Goal: Task Accomplishment & Management: Use online tool/utility

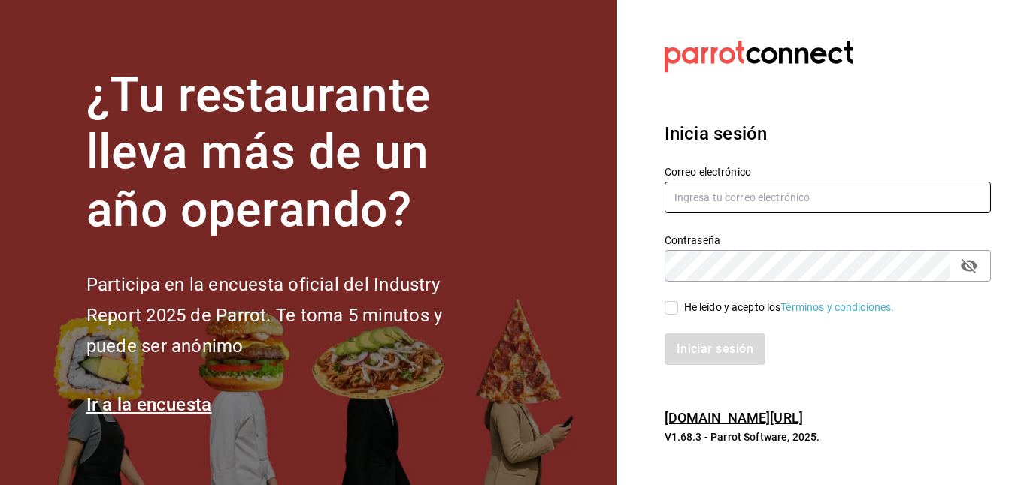
type input "[EMAIL_ADDRESS][DOMAIN_NAME]"
click at [674, 307] on input "He leído y acepto los Términos y condiciones." at bounding box center [671, 308] width 14 height 14
checkbox input "true"
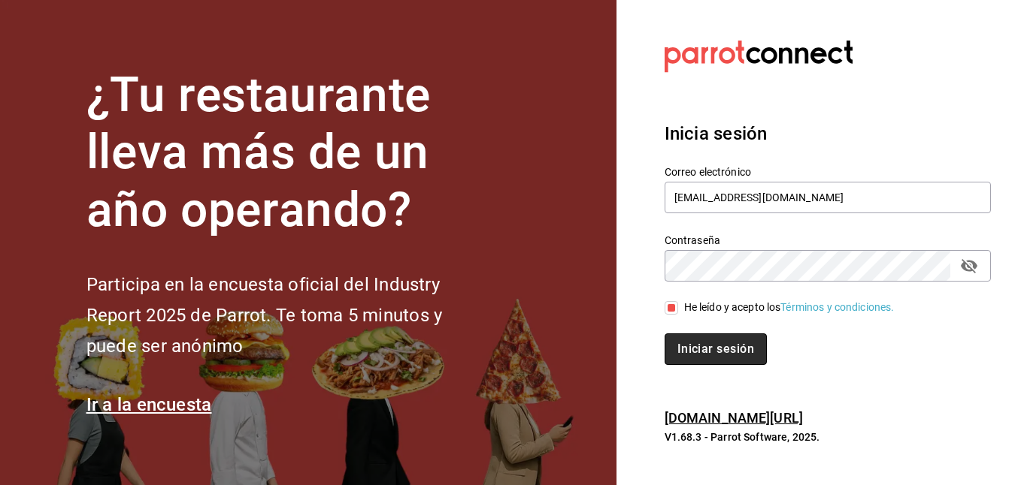
click at [696, 357] on button "Iniciar sesión" at bounding box center [715, 350] width 102 height 32
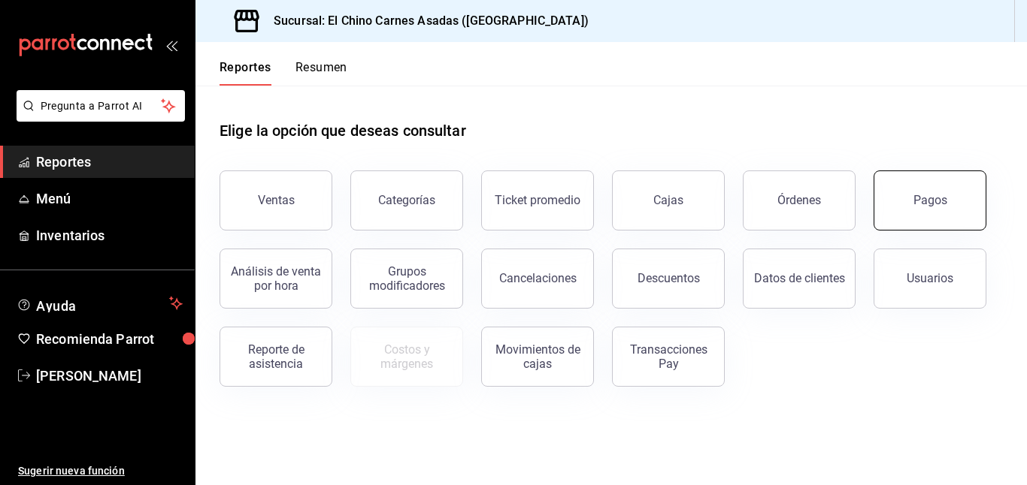
click at [953, 195] on button "Pagos" at bounding box center [929, 201] width 113 height 60
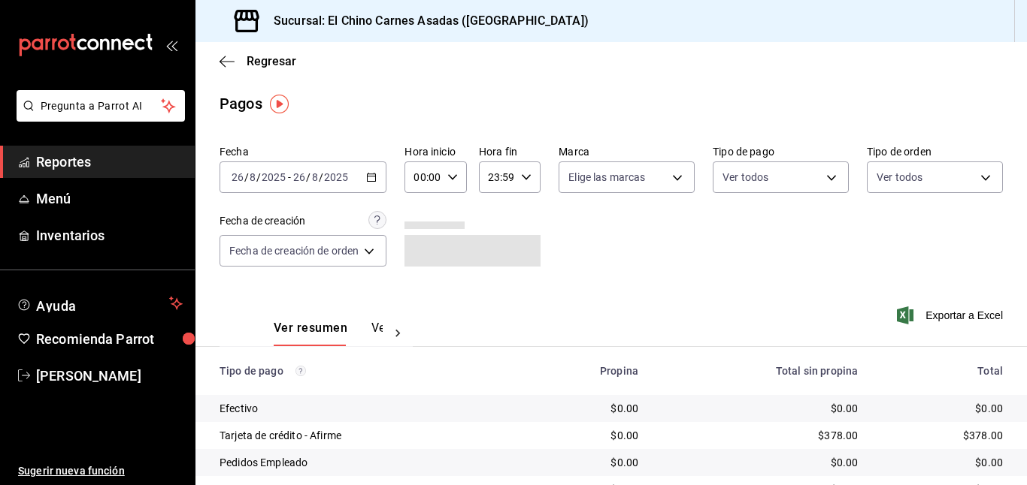
click at [367, 175] on icon "button" at bounding box center [371, 177] width 11 height 11
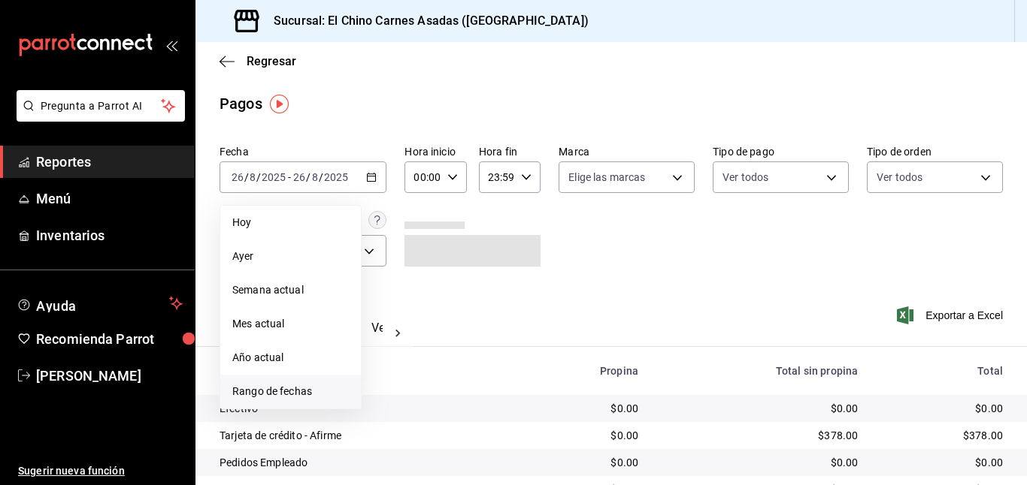
click at [295, 383] on li "Rango de fechas" at bounding box center [290, 392] width 141 height 34
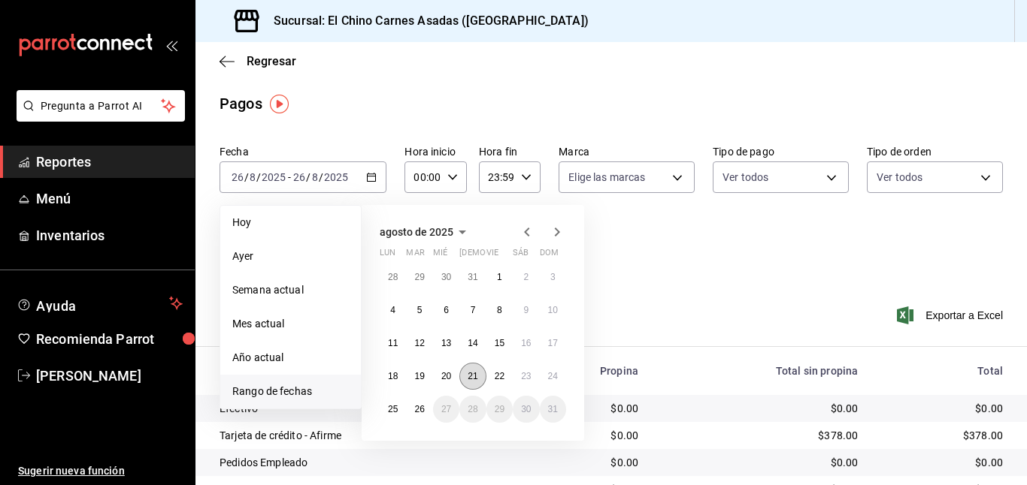
click at [481, 371] on button "21" at bounding box center [472, 376] width 26 height 27
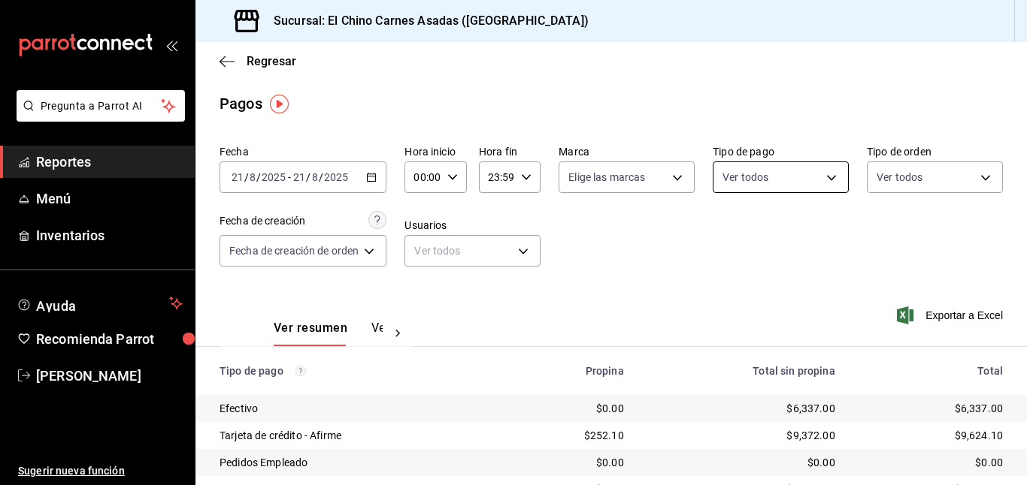
click at [806, 177] on body "Pregunta a Parrot AI Reportes Menú Inventarios Ayuda Recomienda Parrot Mayte To…" at bounding box center [513, 242] width 1027 height 485
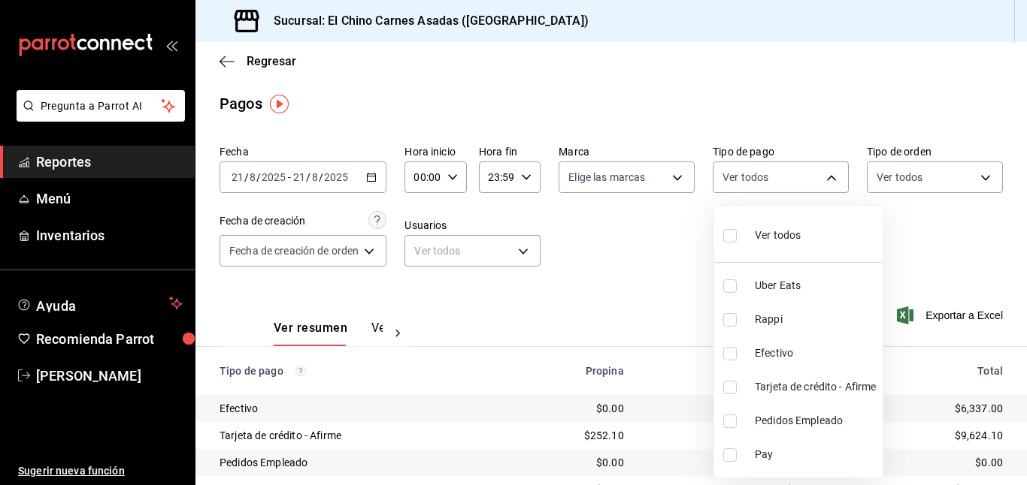
click at [730, 385] on input "checkbox" at bounding box center [730, 388] width 14 height 14
checkbox input "true"
type input "911facc3-db66-4f96-9396-e27ce013f68a"
click at [606, 248] on div at bounding box center [513, 242] width 1027 height 485
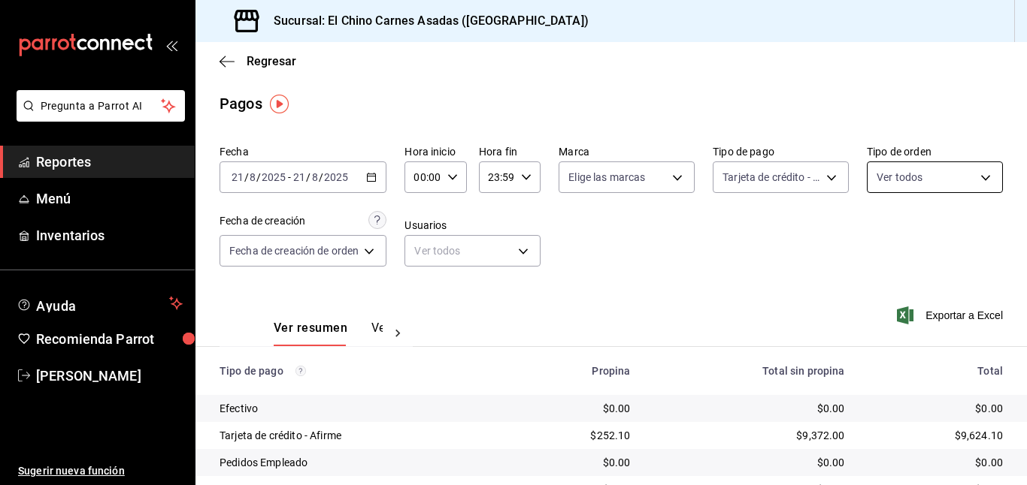
click at [963, 180] on body "Pregunta a Parrot AI Reportes Menú Inventarios Ayuda Recomienda Parrot Mayte To…" at bounding box center [513, 242] width 1027 height 485
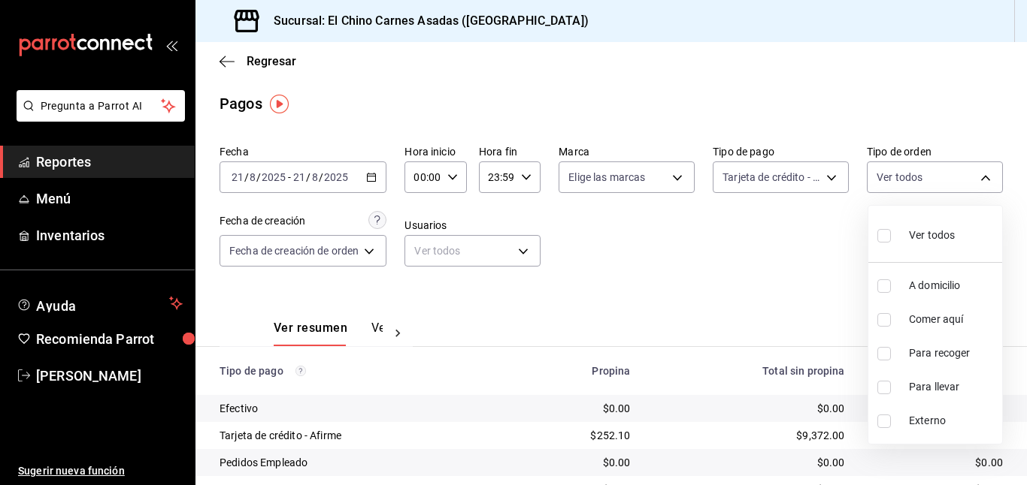
click at [930, 280] on span "A domicilio" at bounding box center [952, 286] width 87 height 16
type input "97cbf8b1-65ca-4e3d-86af-5eaa739a991f"
checkbox input "true"
click at [919, 349] on span "Para recoger" at bounding box center [952, 354] width 87 height 16
type input "97cbf8b1-65ca-4e3d-86af-5eaa739a991f,9184a79c-109f-4a06-b406-e1ad067f52b1"
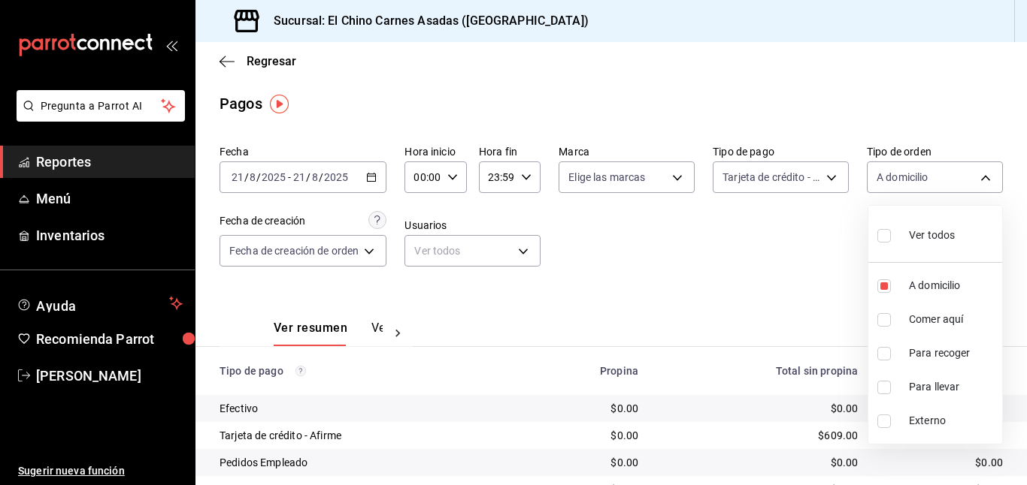
checkbox input "true"
click at [914, 384] on span "Para llevar" at bounding box center [952, 388] width 87 height 16
type input "97cbf8b1-65ca-4e3d-86af-5eaa739a991f,9184a79c-109f-4a06-b406-e1ad067f52b1,26f01…"
checkbox input "true"
click at [796, 259] on div at bounding box center [513, 242] width 1027 height 485
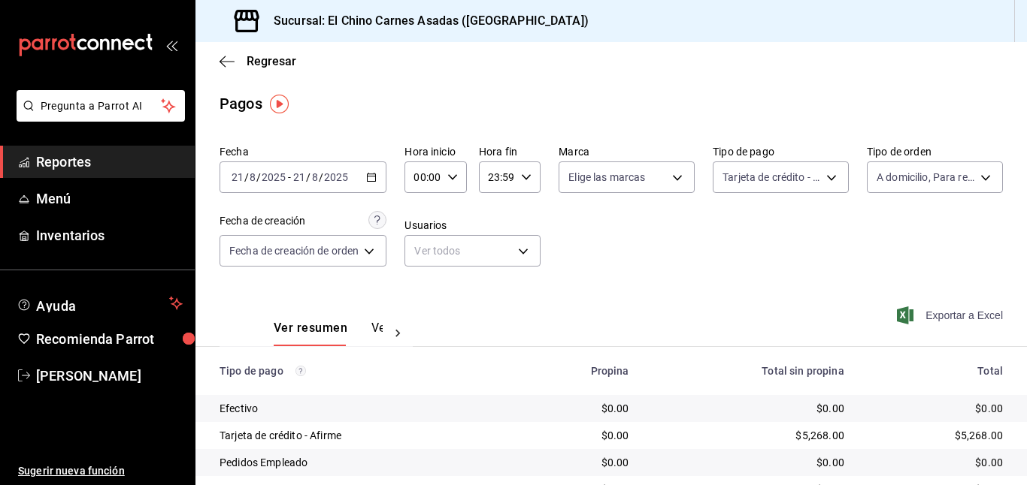
click at [950, 323] on span "Exportar a Excel" at bounding box center [951, 316] width 103 height 18
click at [951, 179] on body "Pregunta a Parrot AI Reportes Menú Inventarios Ayuda Recomienda Parrot Mayte To…" at bounding box center [513, 242] width 1027 height 485
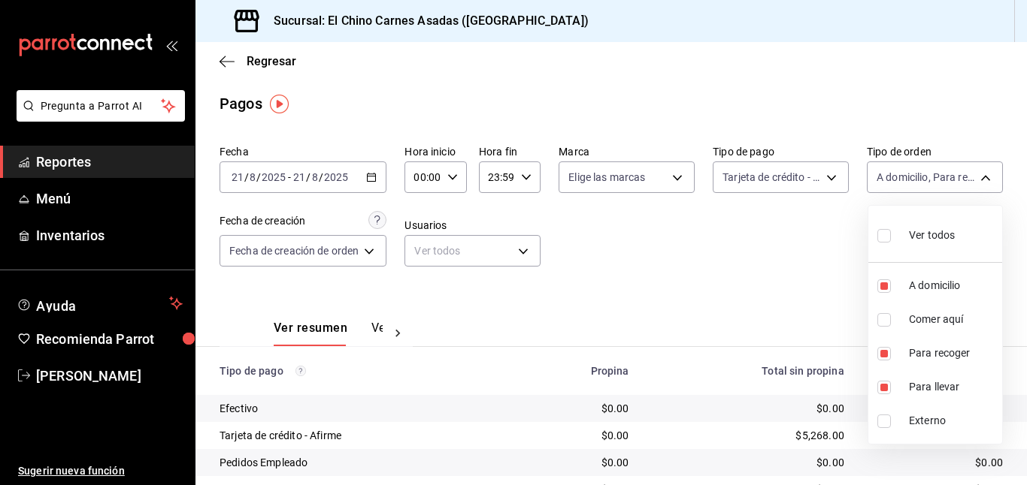
click at [791, 166] on div at bounding box center [513, 242] width 1027 height 485
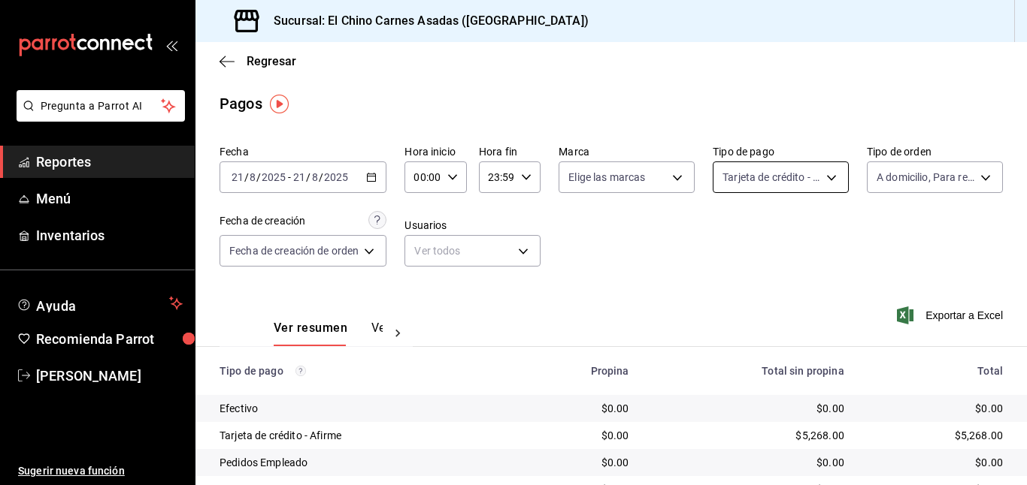
click at [789, 177] on body "Pregunta a Parrot AI Reportes Menú Inventarios Ayuda Recomienda Parrot Mayte To…" at bounding box center [513, 242] width 1027 height 485
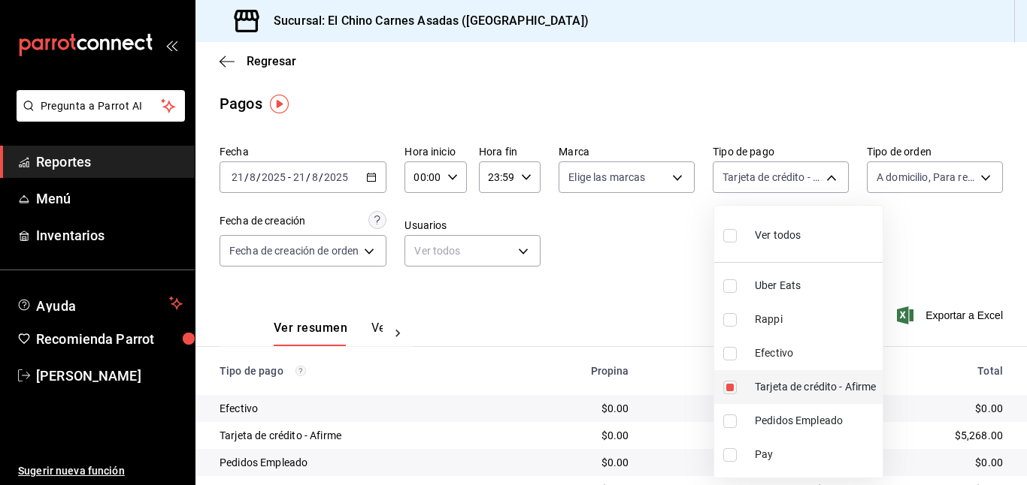
click at [730, 388] on input "checkbox" at bounding box center [730, 388] width 14 height 14
checkbox input "false"
click at [730, 354] on input "checkbox" at bounding box center [730, 354] width 14 height 14
checkbox input "true"
type input "1ec4ab05-2c6d-4a73-bd6f-51d991b2c058"
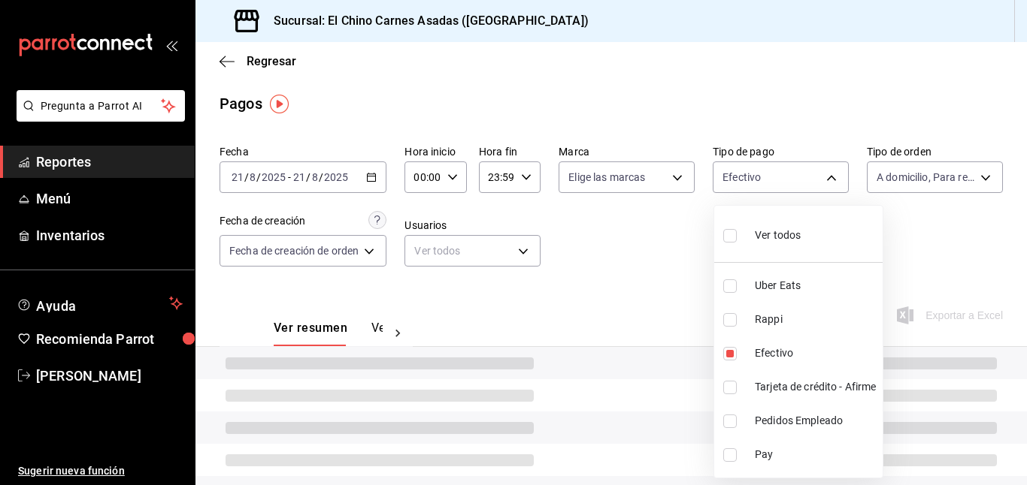
click at [654, 296] on div at bounding box center [513, 242] width 1027 height 485
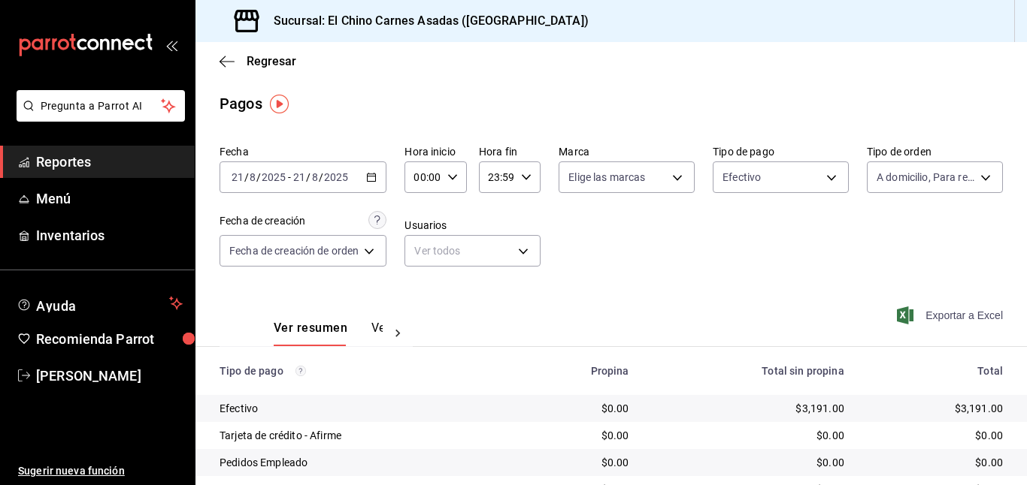
click at [912, 313] on icon "button" at bounding box center [905, 316] width 17 height 18
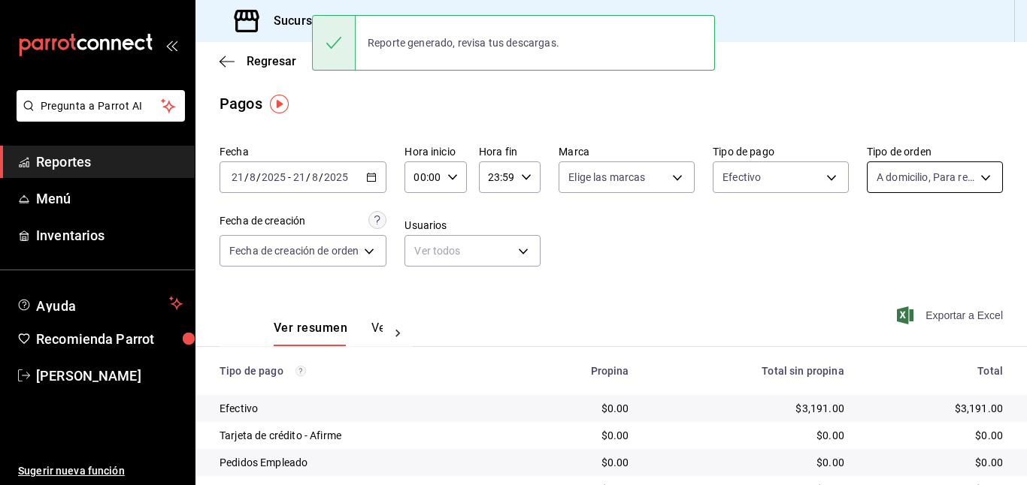
click at [951, 168] on body "Pregunta a Parrot AI Reportes Menú Inventarios Ayuda Recomienda Parrot Mayte To…" at bounding box center [513, 242] width 1027 height 485
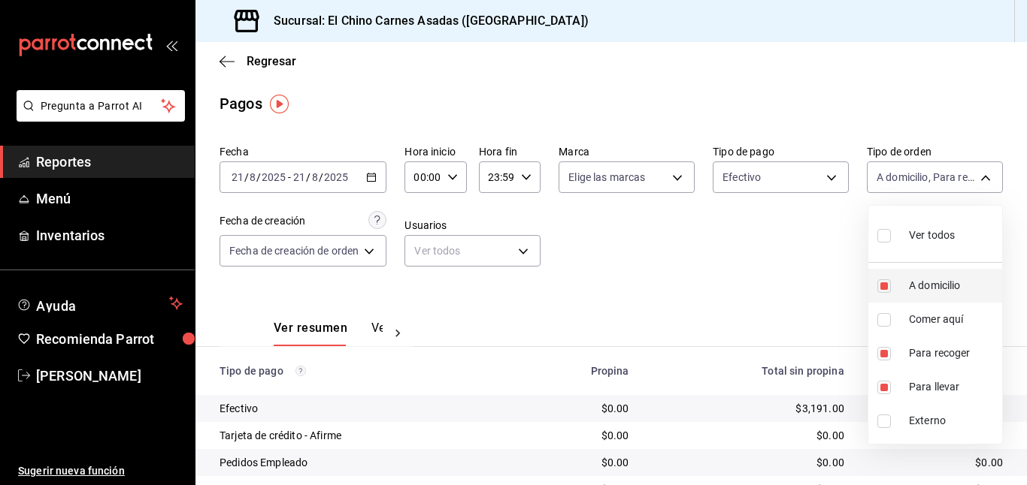
click at [883, 288] on input "checkbox" at bounding box center [884, 287] width 14 height 14
checkbox input "false"
type input "9184a79c-109f-4a06-b406-e1ad067f52b1,26f011f2-9ba5-4726-92d6-979f7a22c510"
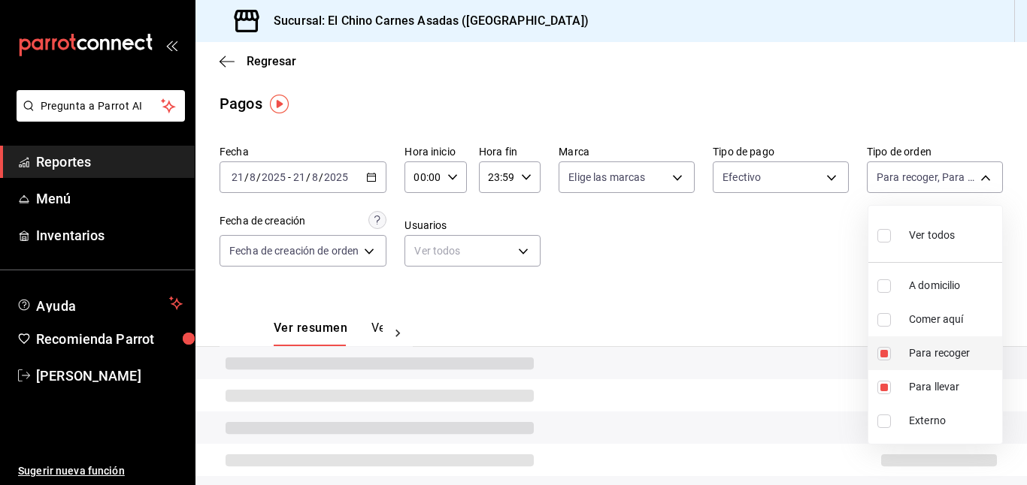
click at [883, 350] on input "checkbox" at bounding box center [884, 354] width 14 height 14
checkbox input "false"
type input "26f011f2-9ba5-4726-92d6-979f7a22c510"
click at [885, 381] on input "checkbox" at bounding box center [884, 388] width 14 height 14
checkbox input "false"
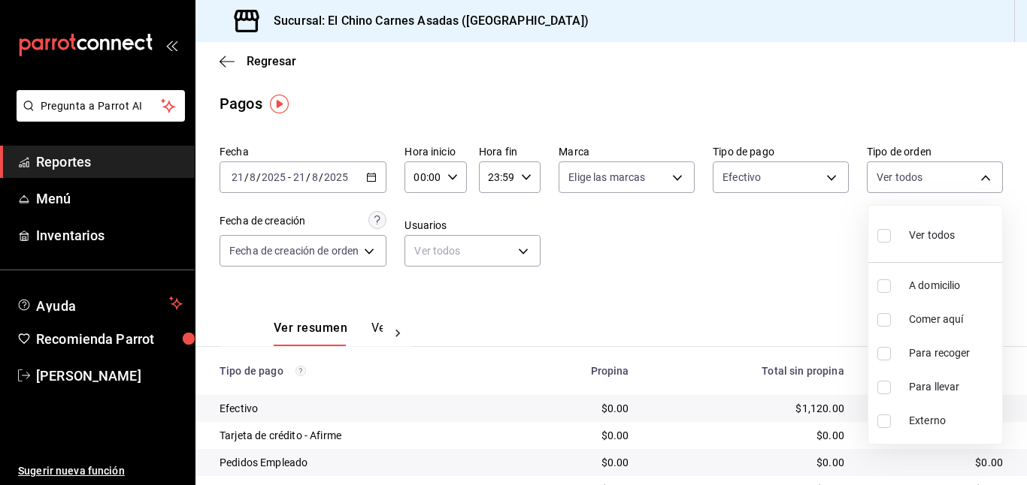
click at [885, 315] on input "checkbox" at bounding box center [884, 320] width 14 height 14
checkbox input "true"
click at [785, 174] on div at bounding box center [513, 242] width 1027 height 485
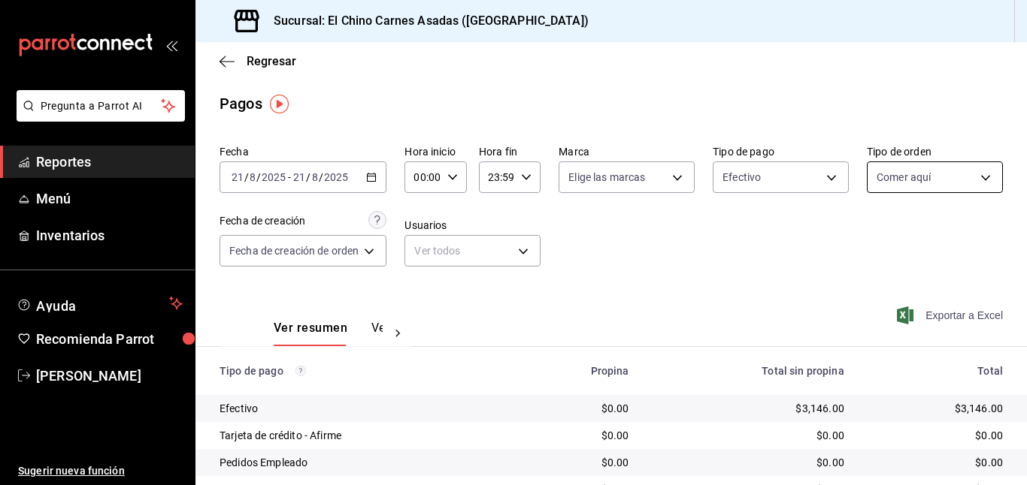
click at [884, 172] on body "Pregunta a Parrot AI Reportes Menú Inventarios Ayuda Recomienda Parrot Mayte To…" at bounding box center [513, 242] width 1027 height 485
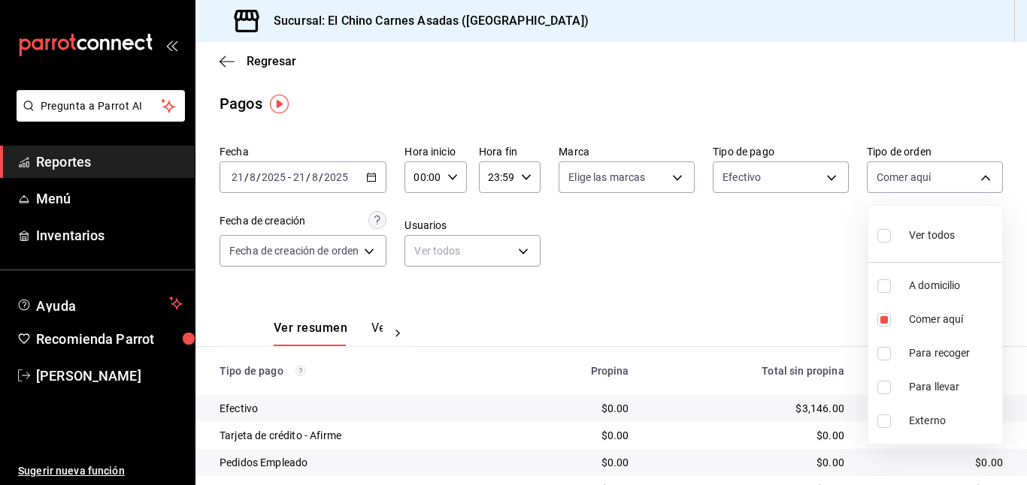
click at [900, 241] on div "Ver todos" at bounding box center [915, 234] width 77 height 32
type input "97cbf8b1-65ca-4e3d-86af-5eaa739a991f,85e642e5-1fae-4f46-8d5d-6355efdb8fdd,9184a…"
checkbox input "true"
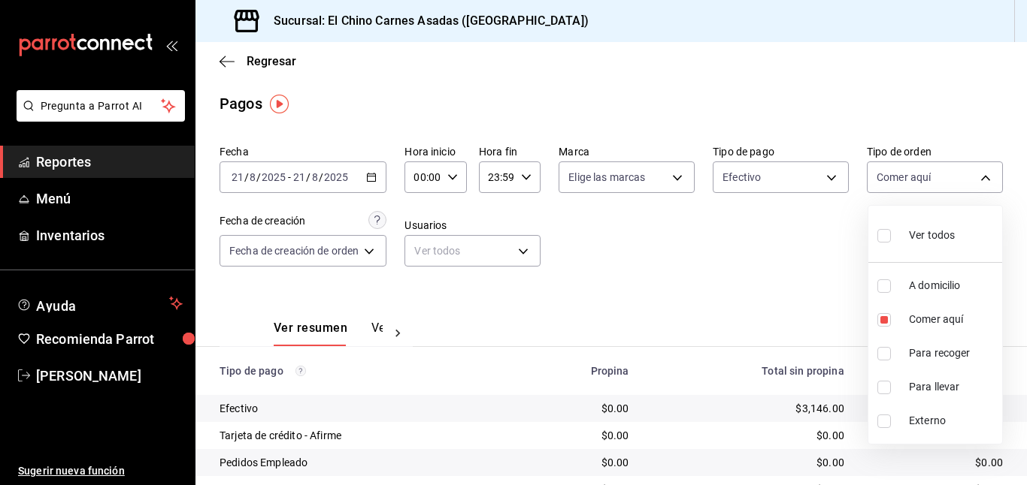
checkbox input "true"
click at [795, 160] on div at bounding box center [513, 242] width 1027 height 485
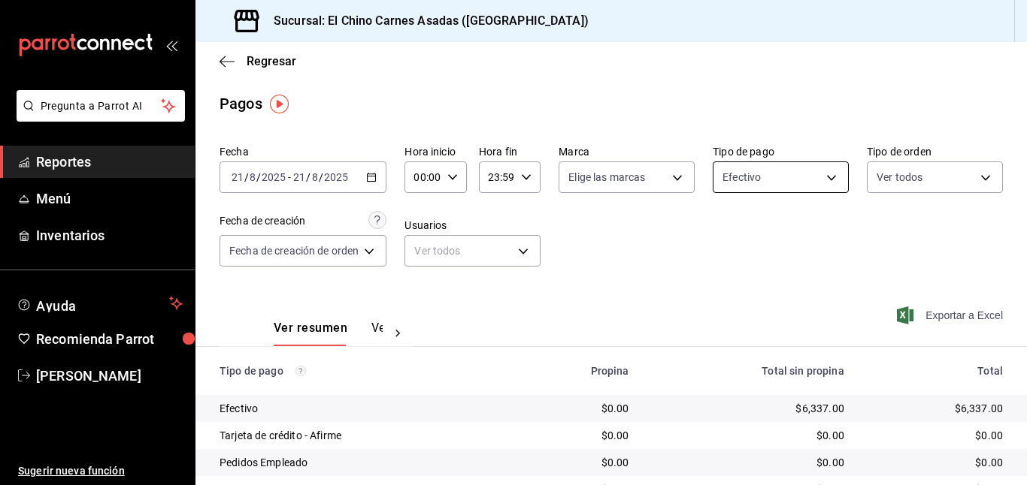
click at [793, 177] on body "Pregunta a Parrot AI Reportes Menú Inventarios Ayuda Recomienda Parrot Mayte To…" at bounding box center [513, 242] width 1027 height 485
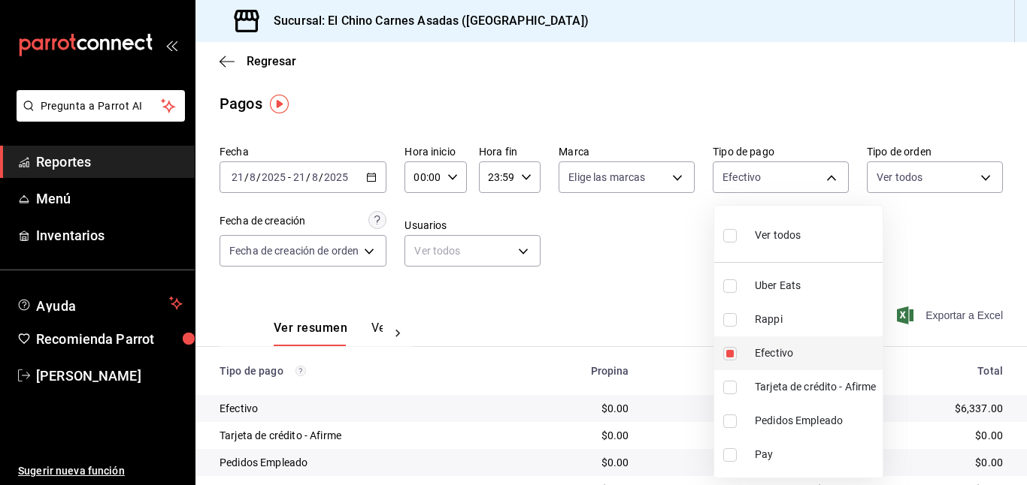
click at [731, 349] on input "checkbox" at bounding box center [730, 354] width 14 height 14
checkbox input "false"
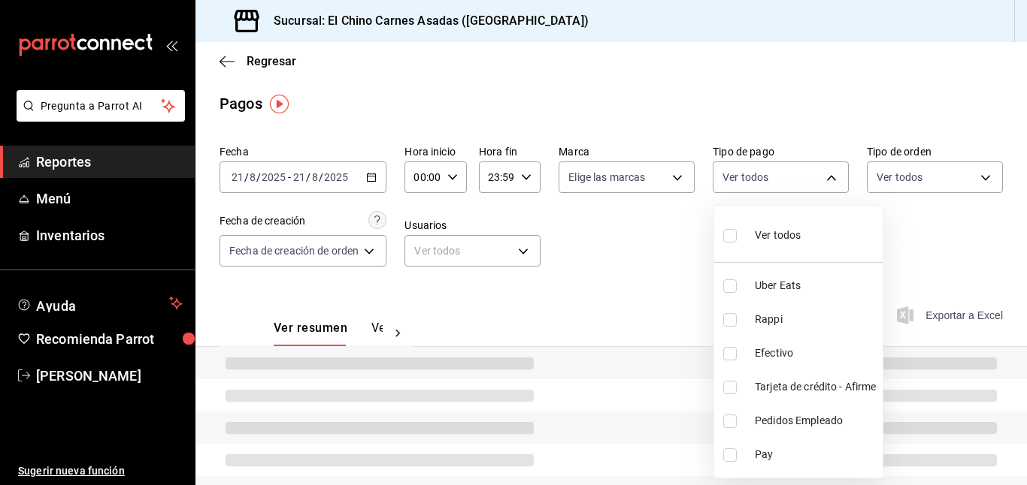
click at [729, 322] on input "checkbox" at bounding box center [730, 320] width 14 height 14
checkbox input "true"
type input "c4801f15-3c0b-449a-993a-8f6a6652c3e6"
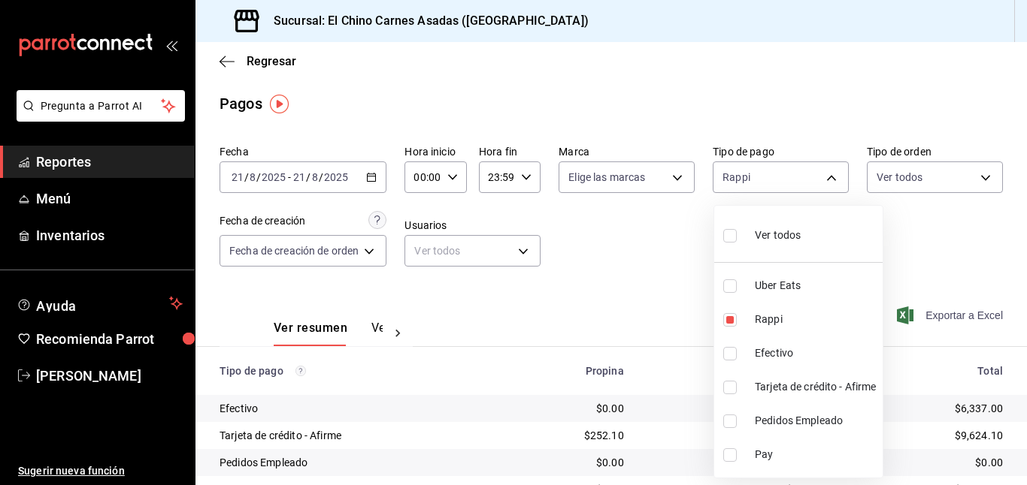
click at [731, 283] on input "checkbox" at bounding box center [730, 287] width 14 height 14
checkbox input "true"
type input "c4801f15-3c0b-449a-993a-8f6a6652c3e6,067e2e58-163f-431b-a29b-4254b34a315f"
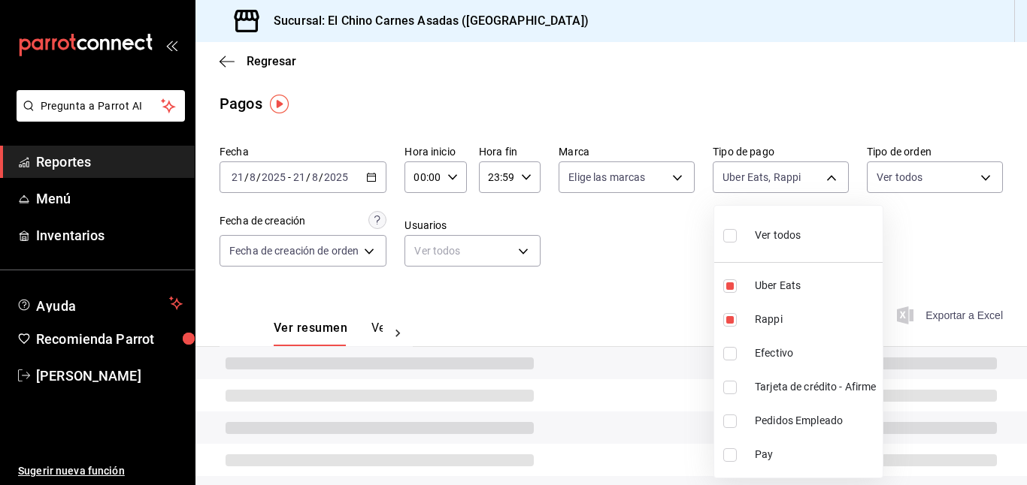
click at [664, 260] on div at bounding box center [513, 242] width 1027 height 485
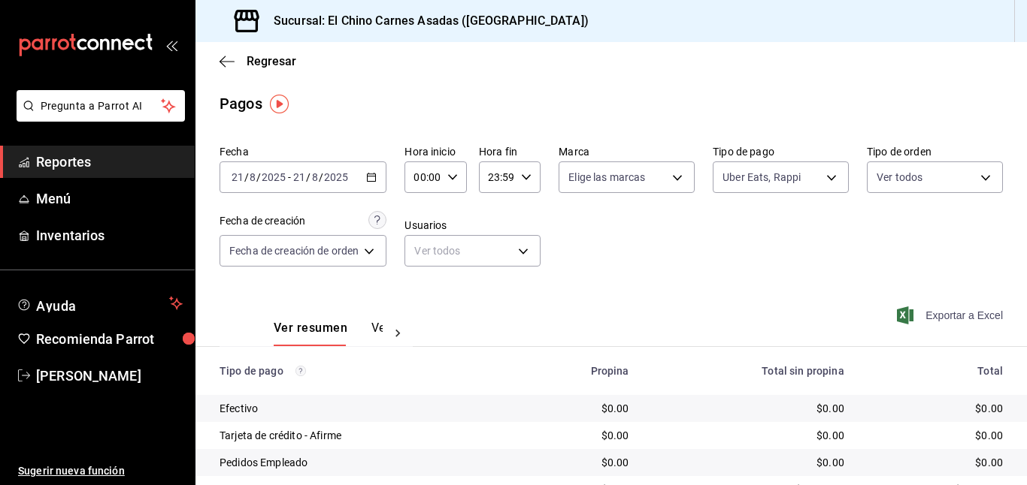
click at [914, 304] on div "Exportar a Excel" at bounding box center [928, 316] width 147 height 62
click at [907, 310] on icon "button" at bounding box center [905, 316] width 17 height 18
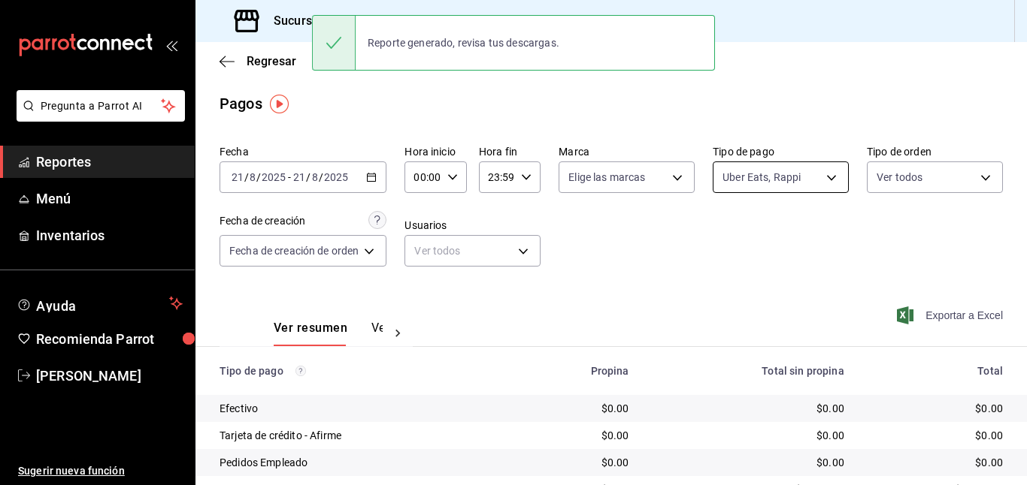
click at [755, 174] on body "Pregunta a Parrot AI Reportes Menú Inventarios Ayuda Recomienda Parrot Mayte To…" at bounding box center [513, 242] width 1027 height 485
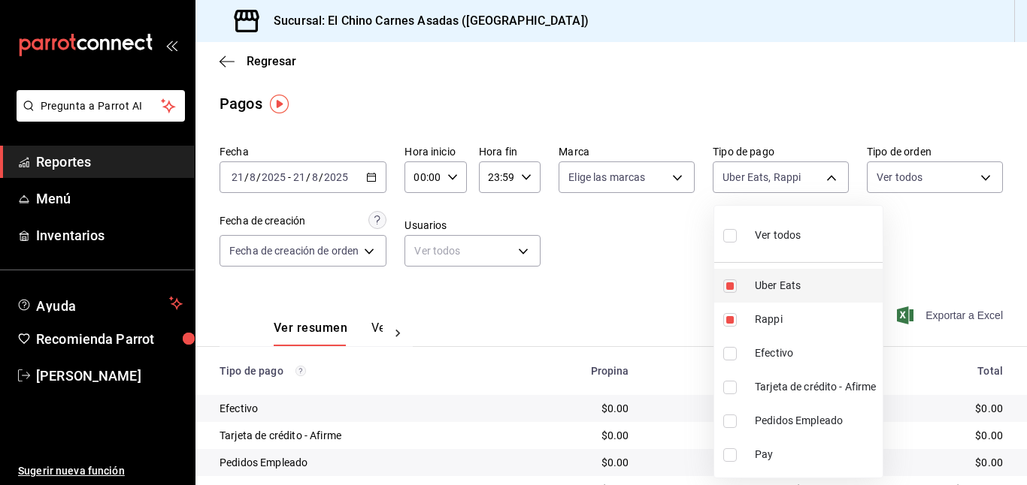
click at [731, 283] on input "checkbox" at bounding box center [730, 287] width 14 height 14
checkbox input "false"
type input "c4801f15-3c0b-449a-993a-8f6a6652c3e6"
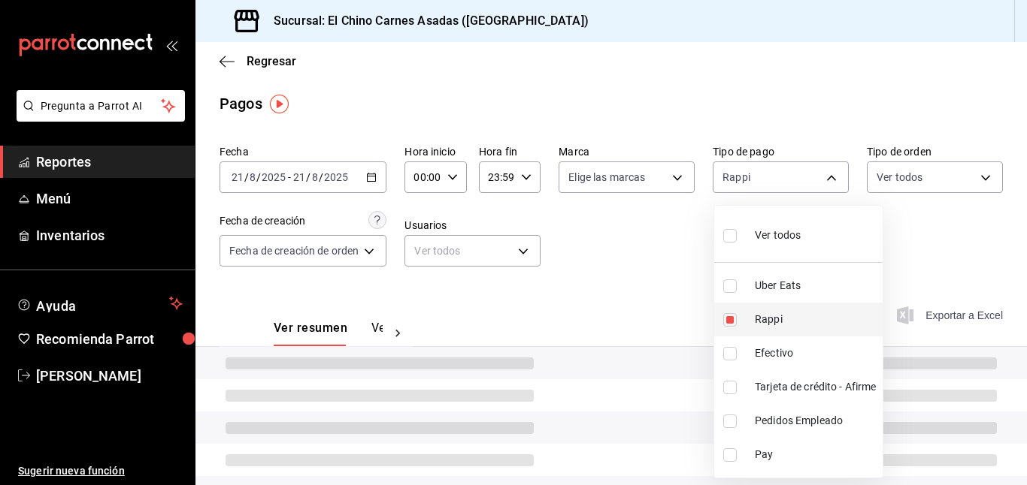
click at [727, 320] on input "checkbox" at bounding box center [730, 320] width 14 height 14
checkbox input "false"
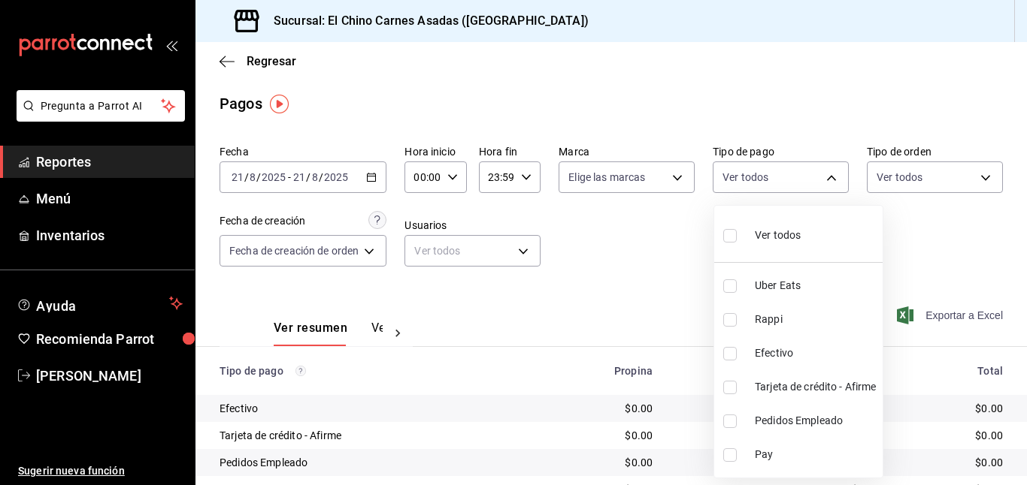
click at [731, 381] on input "checkbox" at bounding box center [730, 388] width 14 height 14
checkbox input "true"
type input "911facc3-db66-4f96-9396-e27ce013f68a"
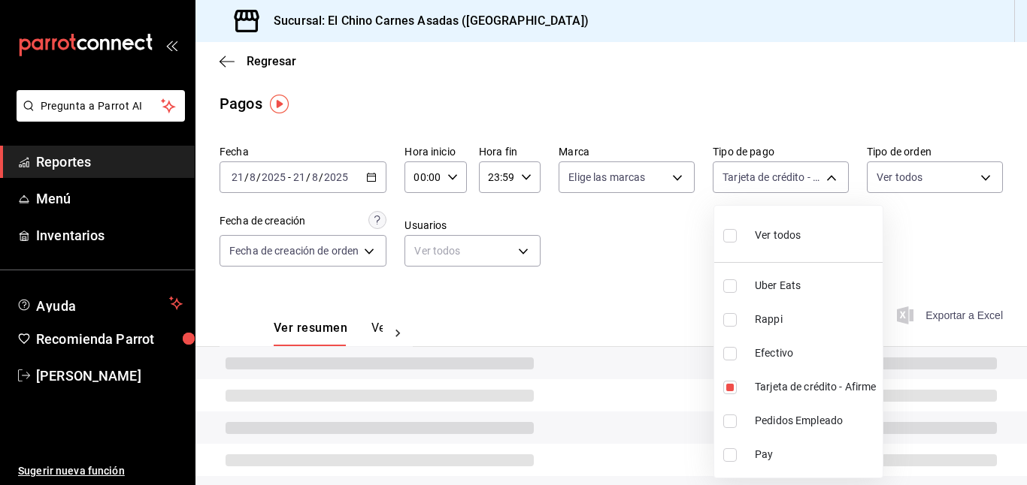
click at [688, 295] on div at bounding box center [513, 242] width 1027 height 485
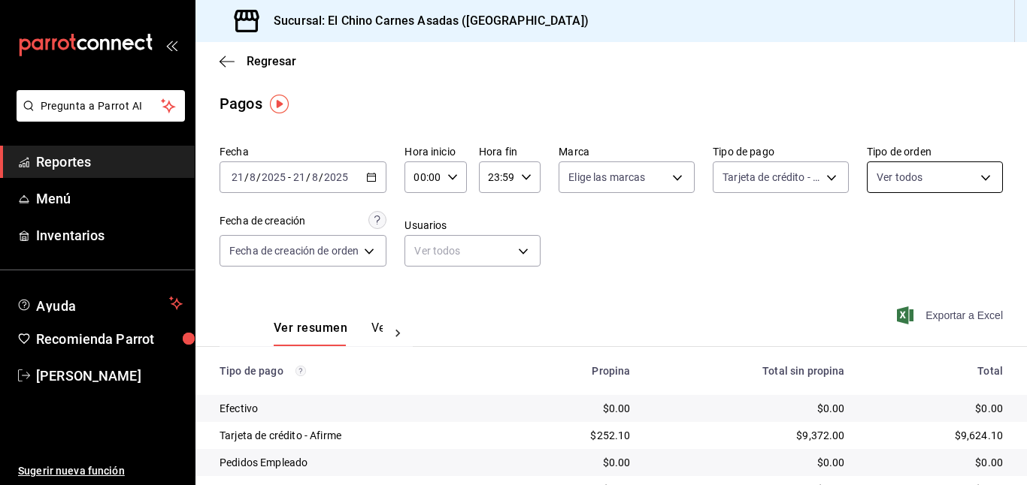
click at [938, 183] on body "Pregunta a Parrot AI Reportes Menú Inventarios Ayuda Recomienda Parrot Mayte To…" at bounding box center [513, 242] width 1027 height 485
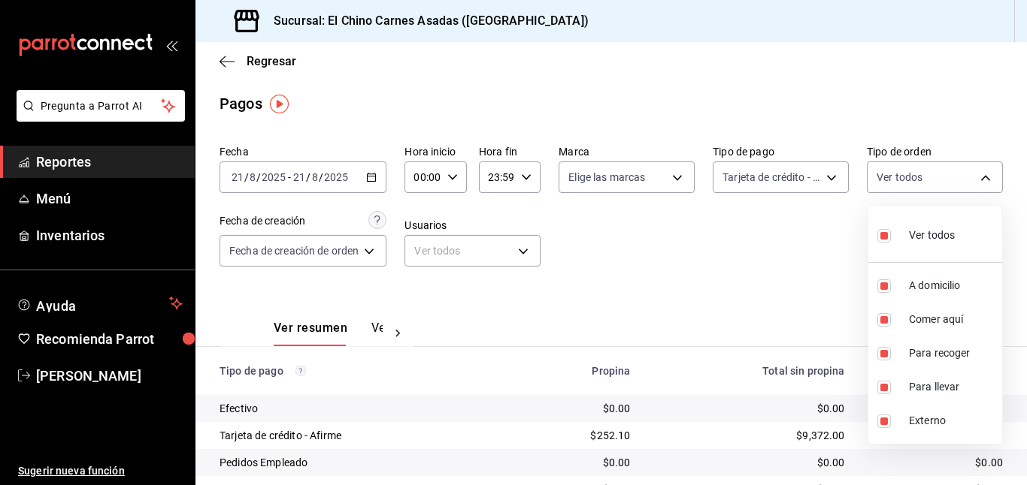
click at [886, 231] on input "checkbox" at bounding box center [884, 236] width 14 height 14
checkbox input "false"
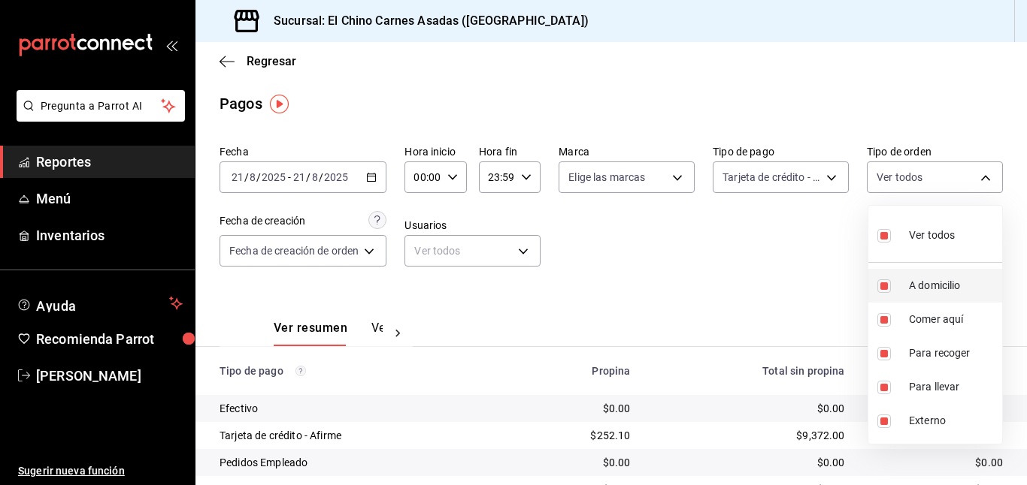
checkbox input "false"
click at [882, 322] on input "checkbox" at bounding box center [884, 320] width 14 height 14
checkbox input "true"
type input "85e642e5-1fae-4f46-8d5d-6355efdb8fdd"
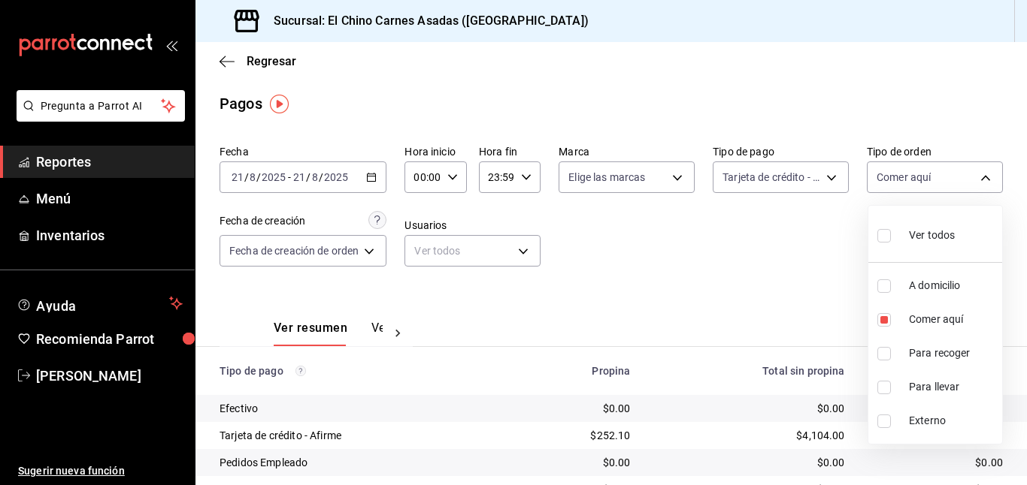
click at [777, 275] on div at bounding box center [513, 242] width 1027 height 485
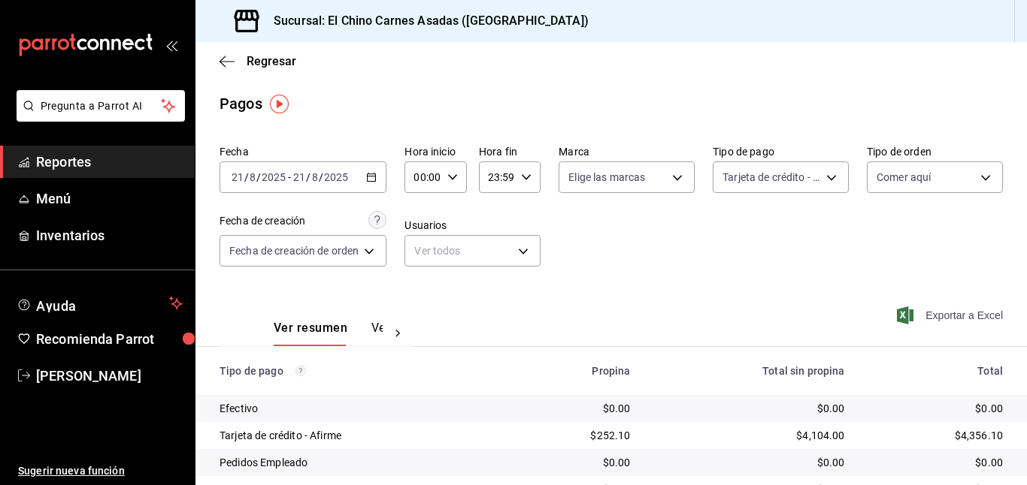
click at [951, 317] on span "Exportar a Excel" at bounding box center [951, 316] width 103 height 18
click at [756, 168] on body "Pregunta a Parrot AI Reportes Menú Inventarios Ayuda Recomienda Parrot Mayte To…" at bounding box center [513, 242] width 1027 height 485
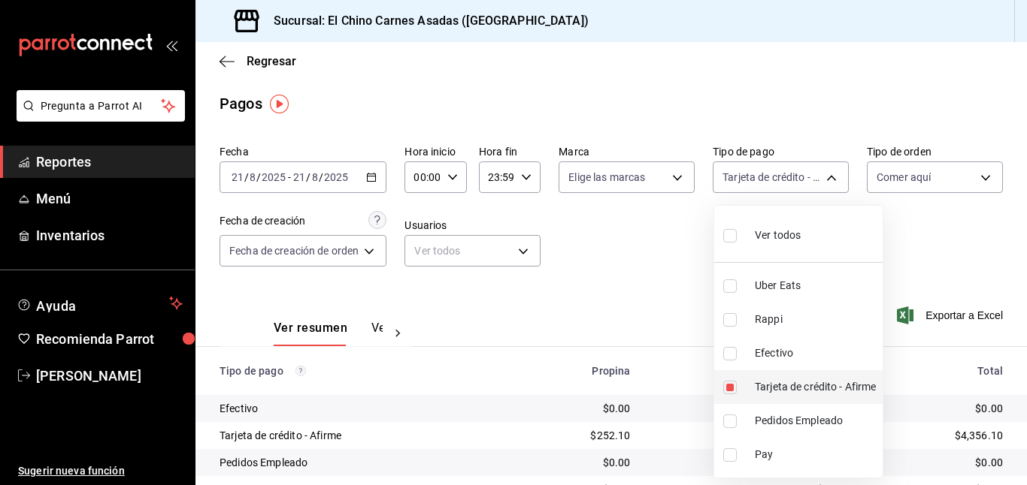
click at [733, 383] on input "checkbox" at bounding box center [730, 388] width 14 height 14
checkbox input "false"
click at [731, 352] on input "checkbox" at bounding box center [730, 354] width 14 height 14
checkbox input "true"
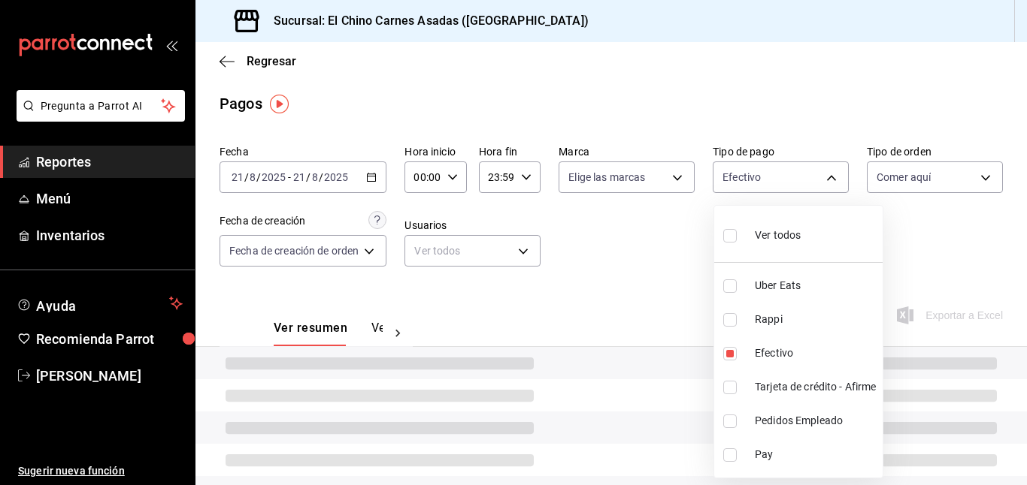
click at [665, 289] on div at bounding box center [513, 242] width 1027 height 485
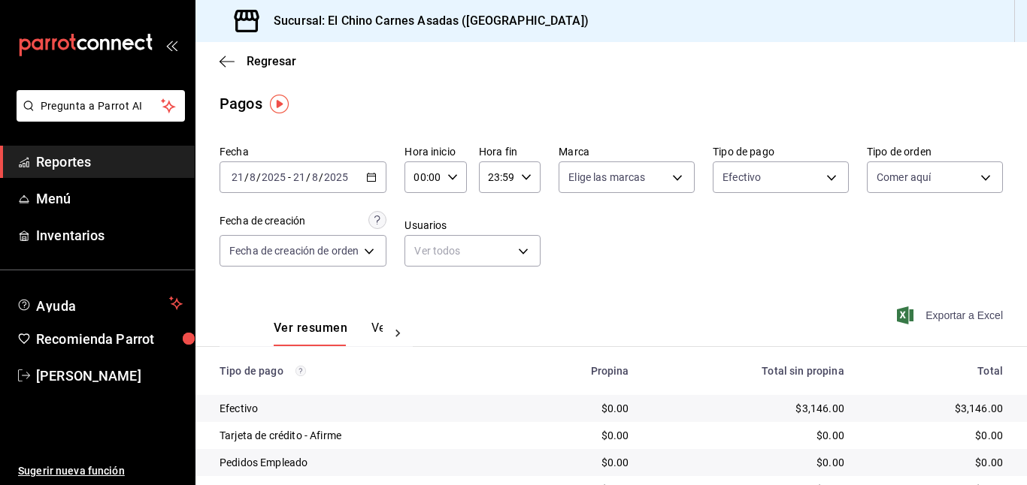
click at [954, 313] on span "Exportar a Excel" at bounding box center [951, 316] width 103 height 18
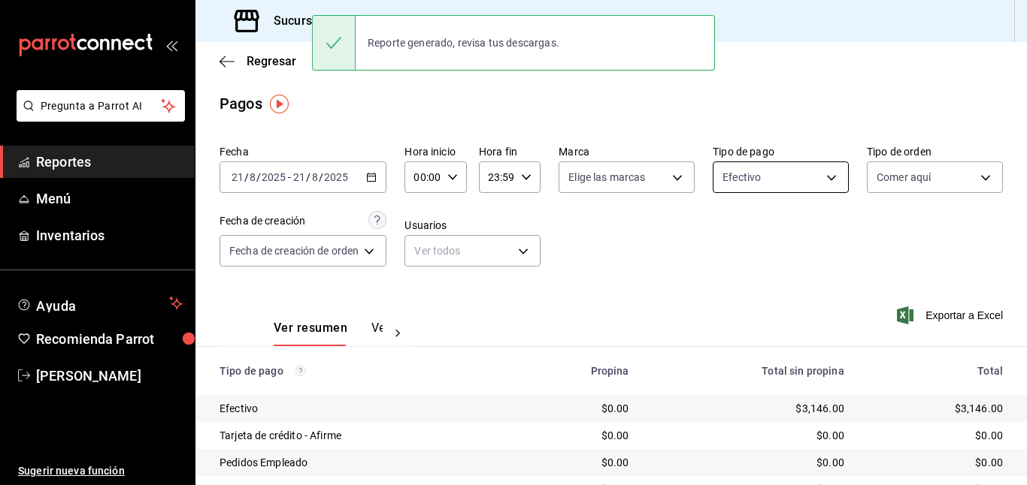
click at [744, 174] on body "Pregunta a Parrot AI Reportes Menú Inventarios Ayuda Recomienda Parrot Mayte To…" at bounding box center [513, 242] width 1027 height 485
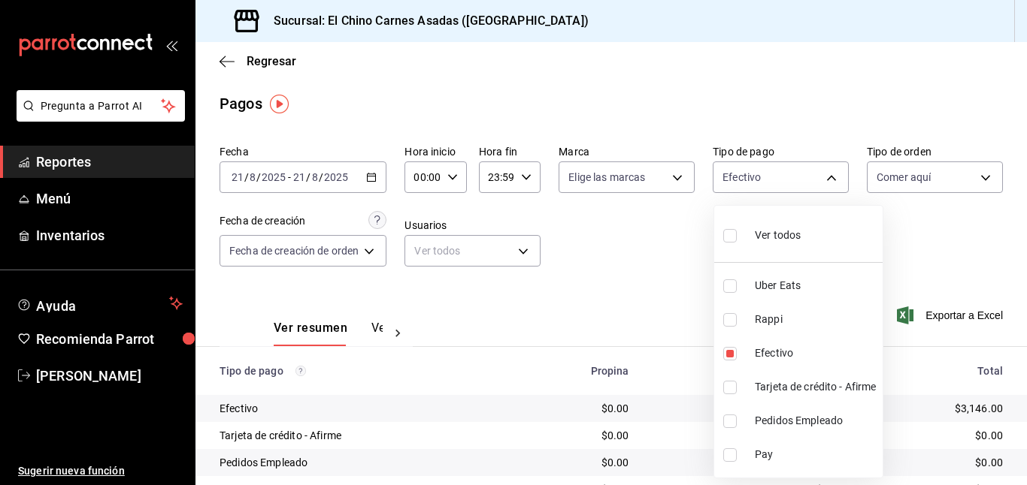
click at [755, 229] on span "Ver todos" at bounding box center [778, 236] width 46 height 16
type input "067e2e58-163f-431b-a29b-4254b34a315f,c4801f15-3c0b-449a-993a-8f6a6652c3e6,1ec4a…"
checkbox input "true"
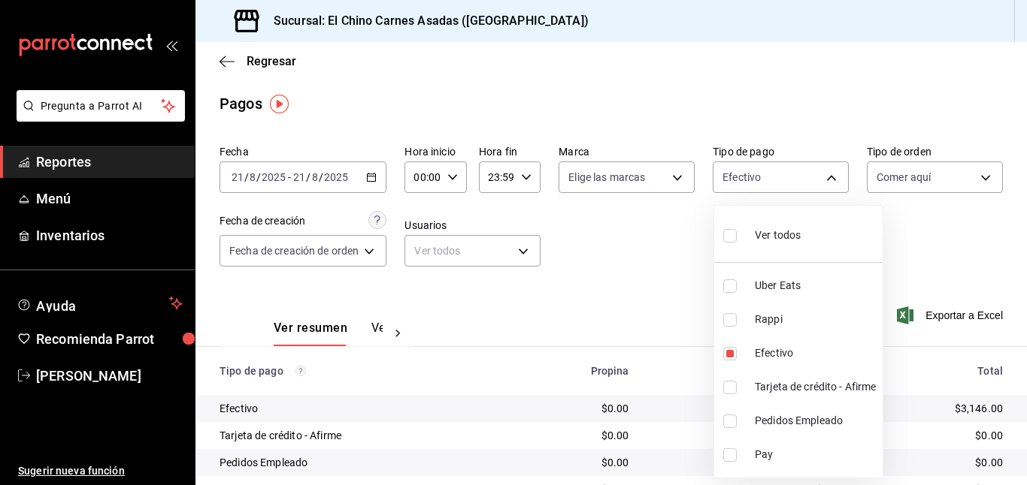
checkbox input "true"
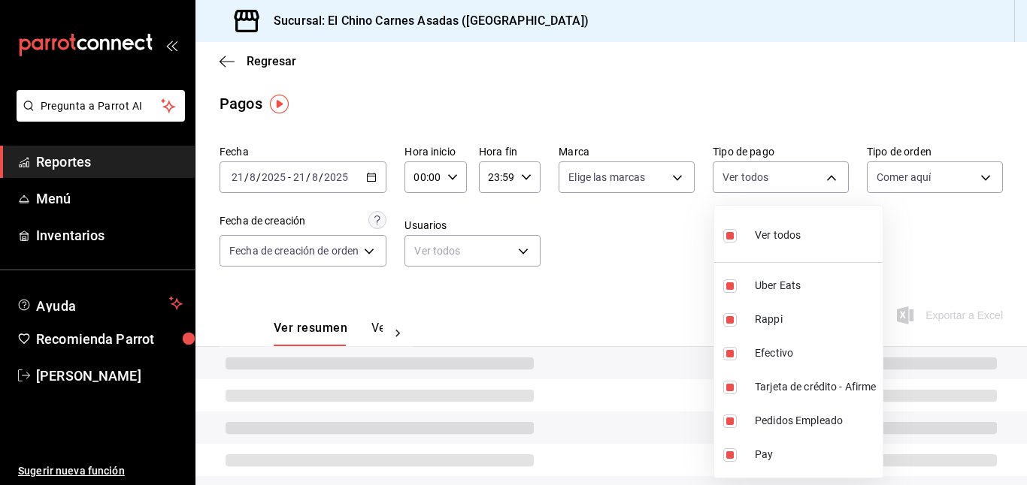
click at [897, 168] on div at bounding box center [513, 242] width 1027 height 485
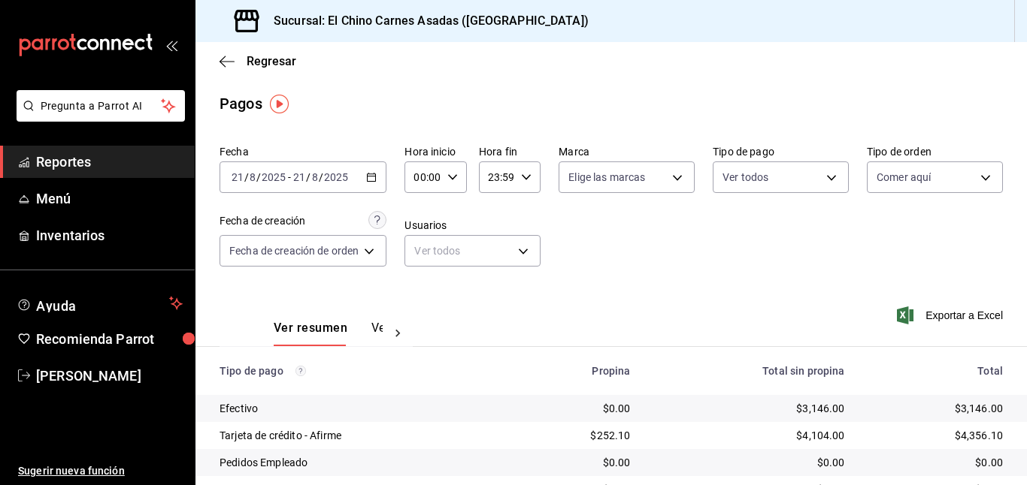
click at [897, 168] on body "Pregunta a Parrot AI Reportes Menú Inventarios Ayuda Recomienda Parrot Mayte To…" at bounding box center [513, 242] width 1027 height 485
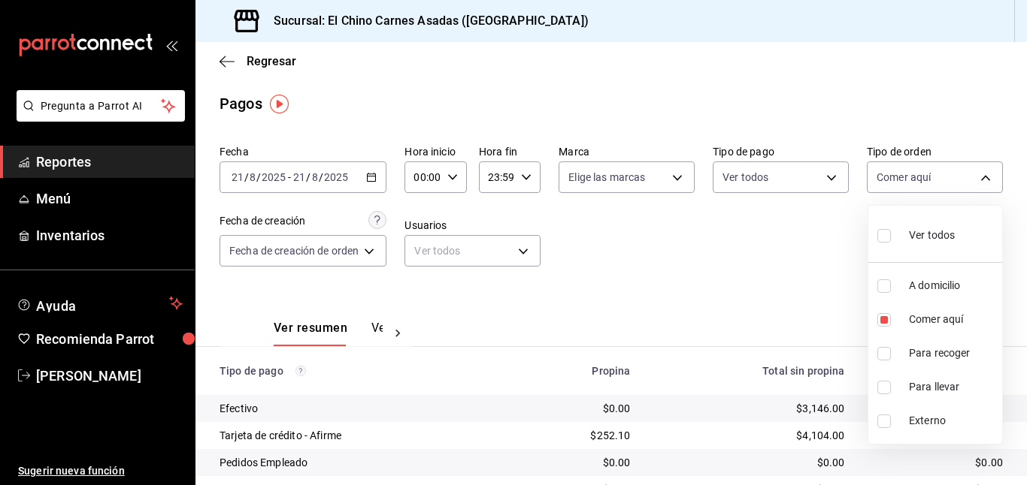
click at [921, 228] on span "Ver todos" at bounding box center [932, 236] width 46 height 16
type input "97cbf8b1-65ca-4e3d-86af-5eaa739a991f,85e642e5-1fae-4f46-8d5d-6355efdb8fdd,9184a…"
checkbox input "true"
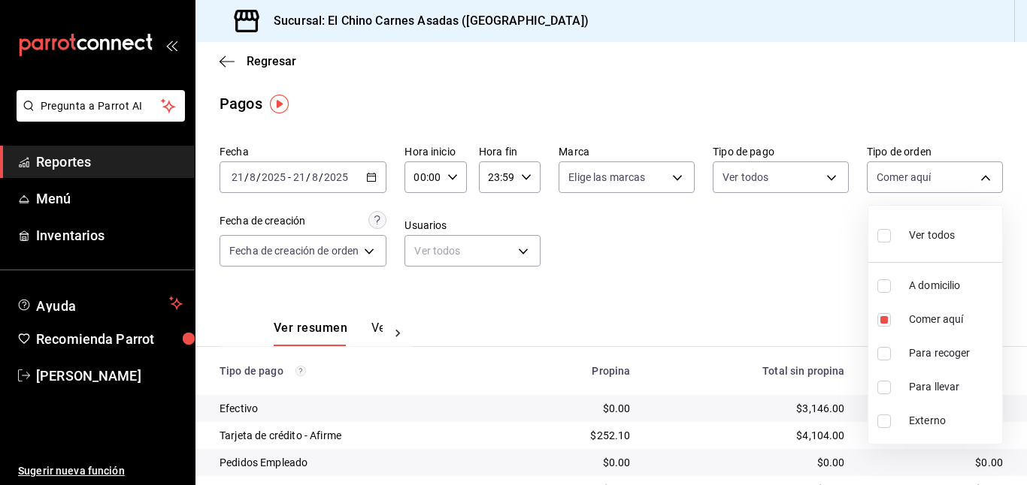
checkbox input "true"
click at [821, 222] on div at bounding box center [513, 242] width 1027 height 485
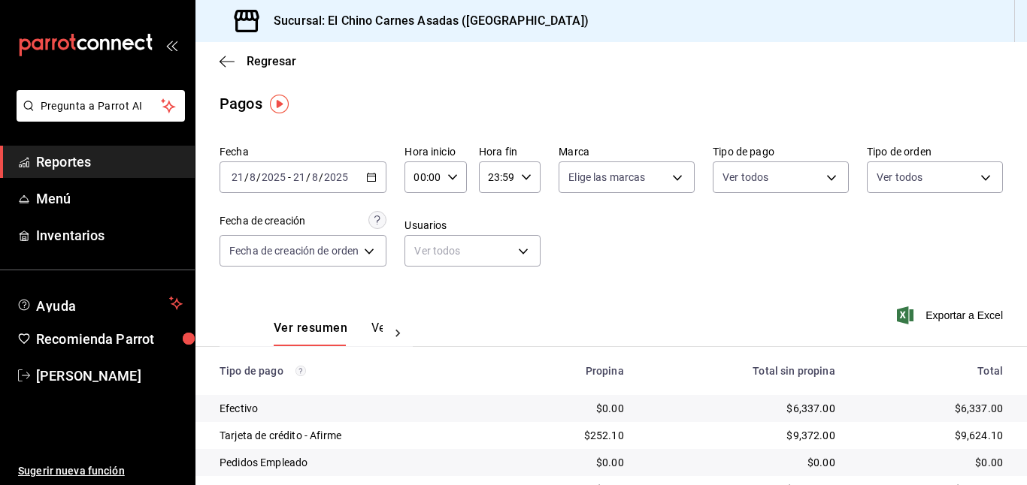
click at [367, 177] on icon "button" at bounding box center [371, 177] width 11 height 11
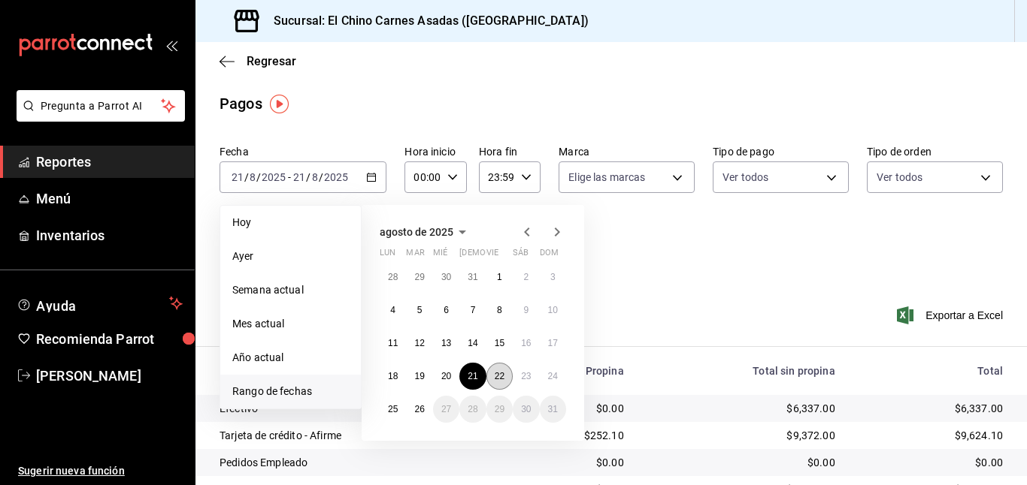
click at [504, 377] on button "22" at bounding box center [499, 376] width 26 height 27
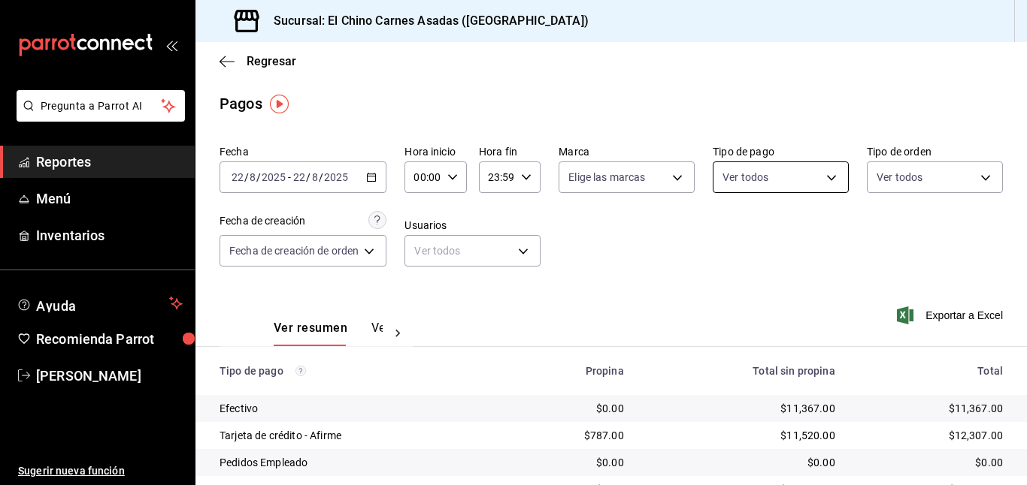
click at [816, 172] on body "Pregunta a Parrot AI Reportes Menú Inventarios Ayuda Recomienda Parrot Mayte To…" at bounding box center [513, 242] width 1027 height 485
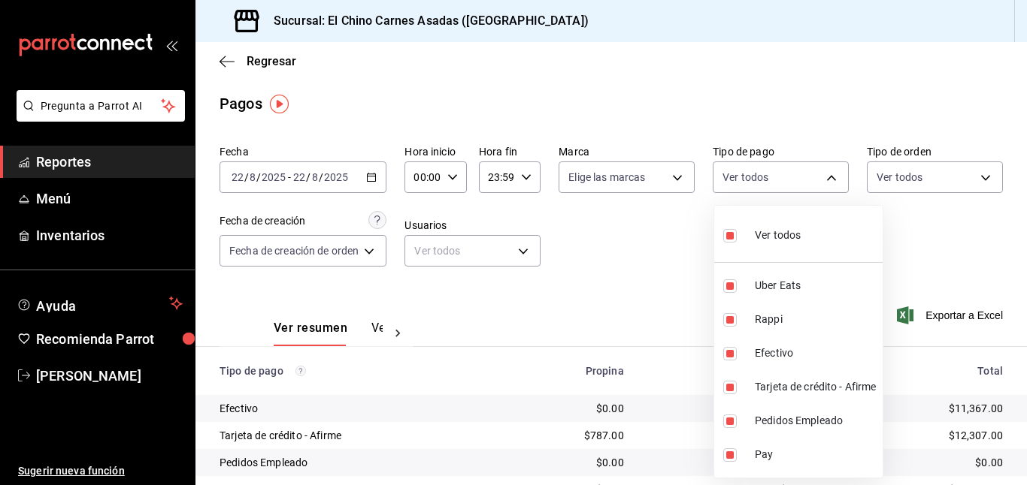
click at [795, 245] on div "Ver todos" at bounding box center [761, 234] width 77 height 32
checkbox input "false"
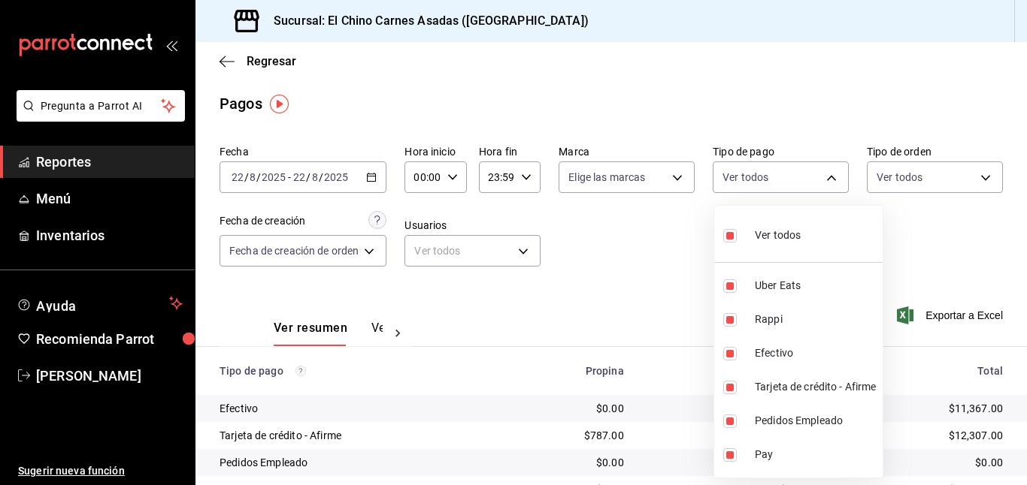
checkbox input "false"
click at [728, 387] on input "checkbox" at bounding box center [730, 388] width 14 height 14
checkbox input "true"
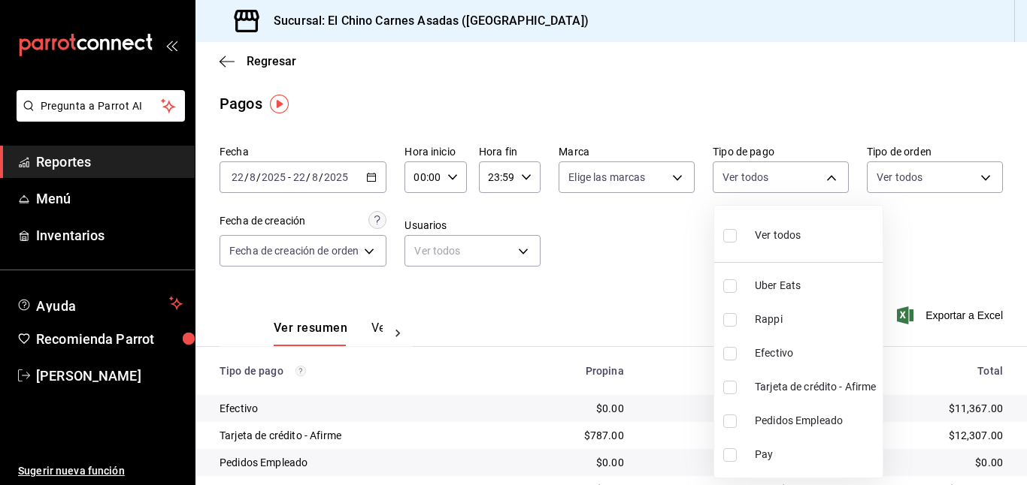
type input "911facc3-db66-4f96-9396-e27ce013f68a"
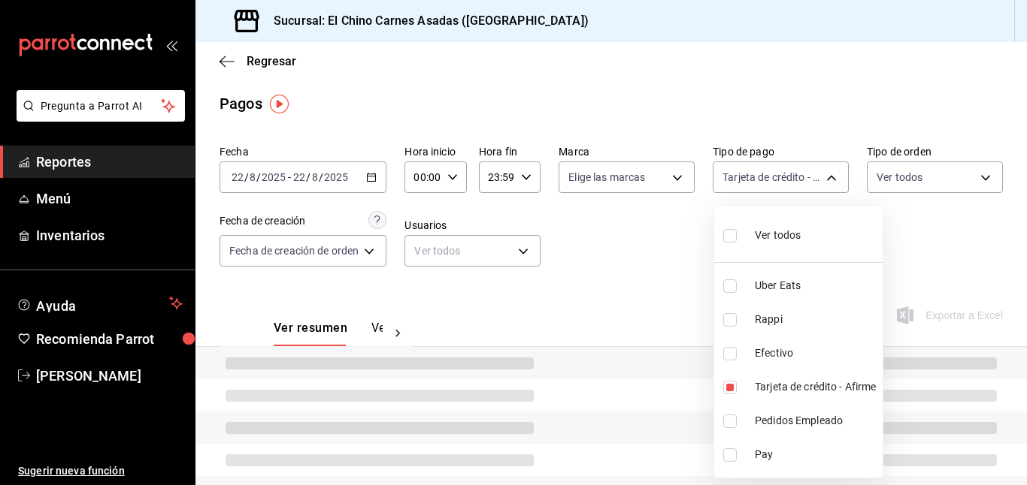
click at [666, 313] on div at bounding box center [513, 242] width 1027 height 485
